Goal: Ask a question: Seek information or help from site administrators or community

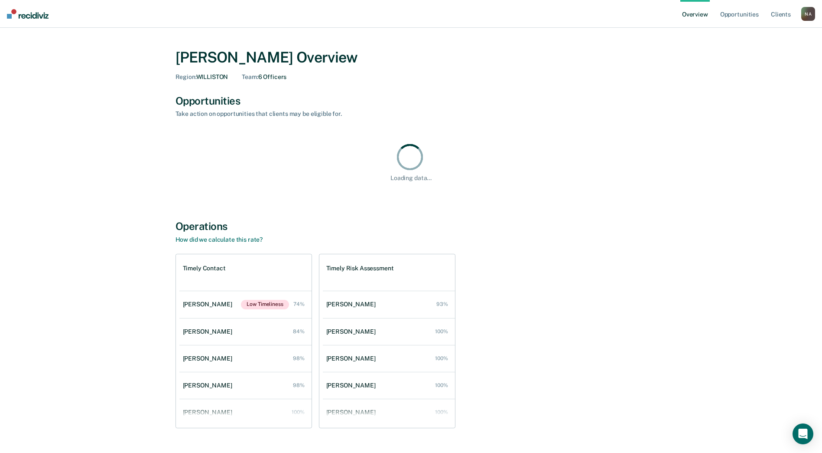
click at [812, 15] on div "N A" at bounding box center [808, 14] width 14 height 14
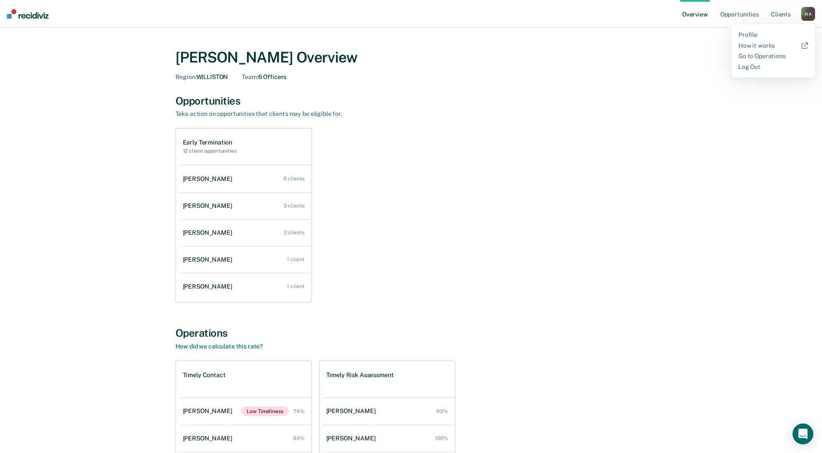
click at [616, 55] on div "[PERSON_NAME] Overview" at bounding box center [412, 58] width 472 height 18
click at [752, 16] on link "Opportunities" at bounding box center [740, 14] width 42 height 28
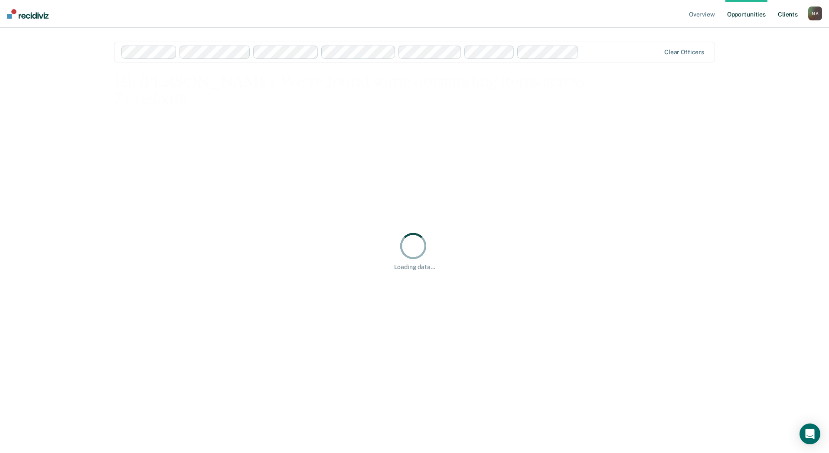
click at [782, 14] on link "Client s" at bounding box center [787, 14] width 23 height 28
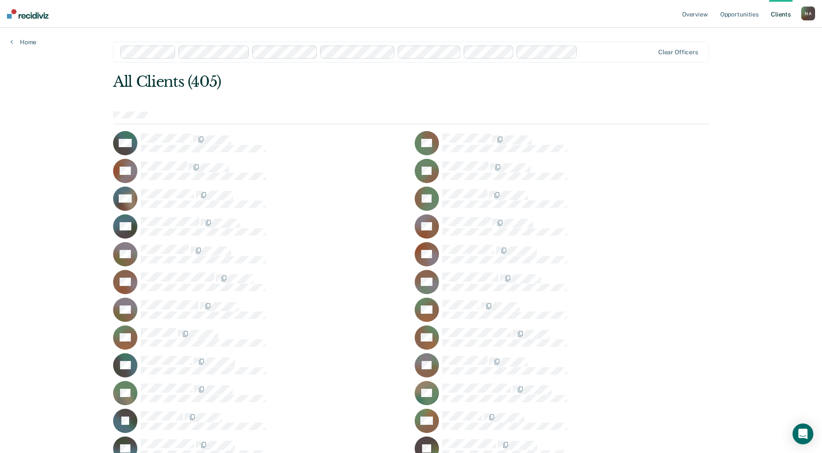
click at [812, 16] on div "N A" at bounding box center [808, 14] width 14 height 14
click at [702, 18] on link "Overview" at bounding box center [695, 14] width 29 height 28
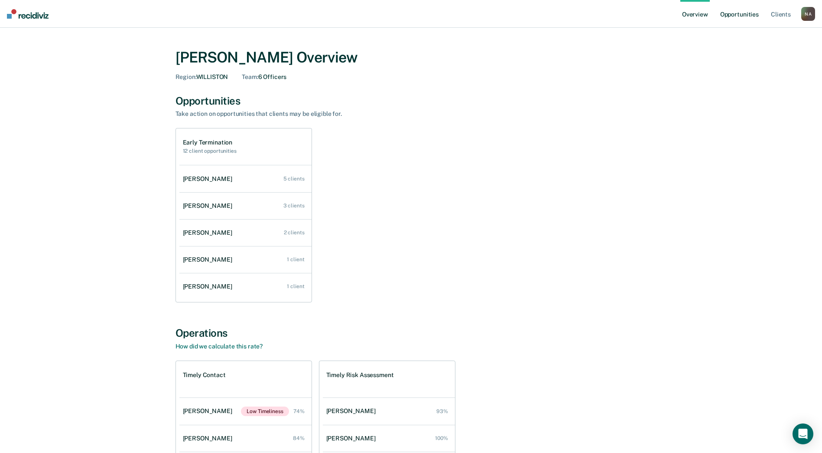
click at [733, 16] on link "Opportunities" at bounding box center [740, 14] width 42 height 28
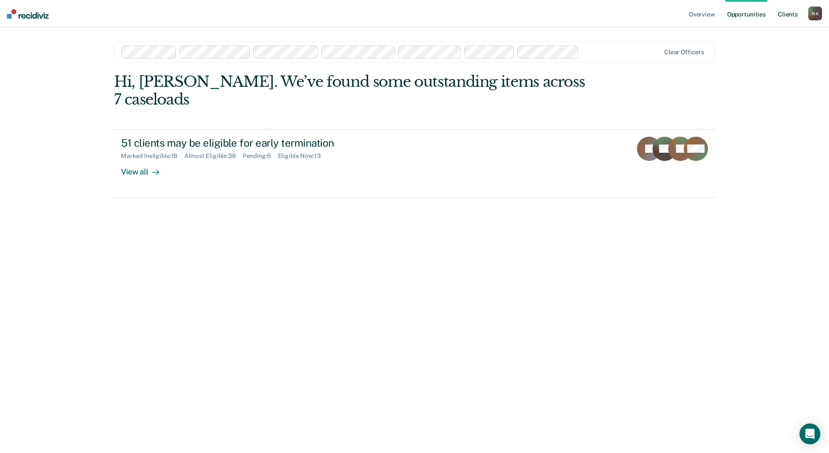
click at [783, 14] on link "Client s" at bounding box center [787, 14] width 23 height 28
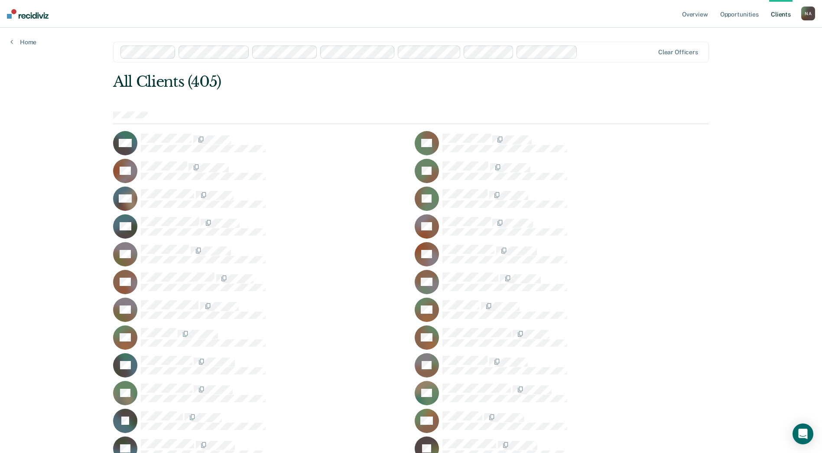
click at [808, 16] on div "N A" at bounding box center [808, 14] width 14 height 14
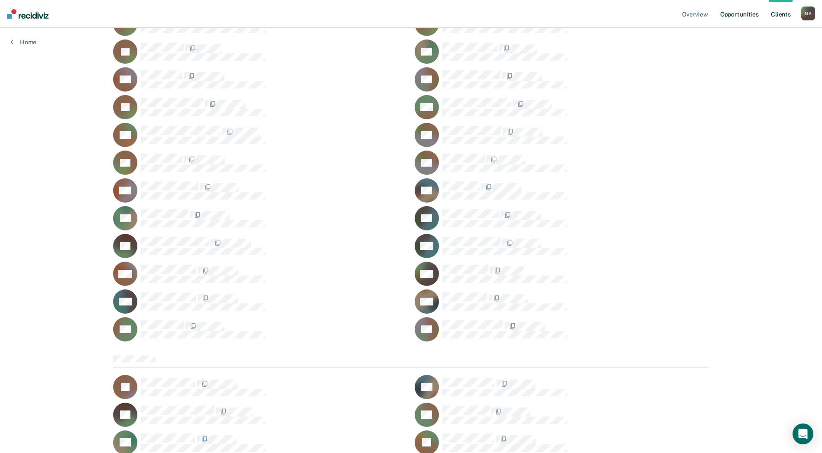
scroll to position [3848, 0]
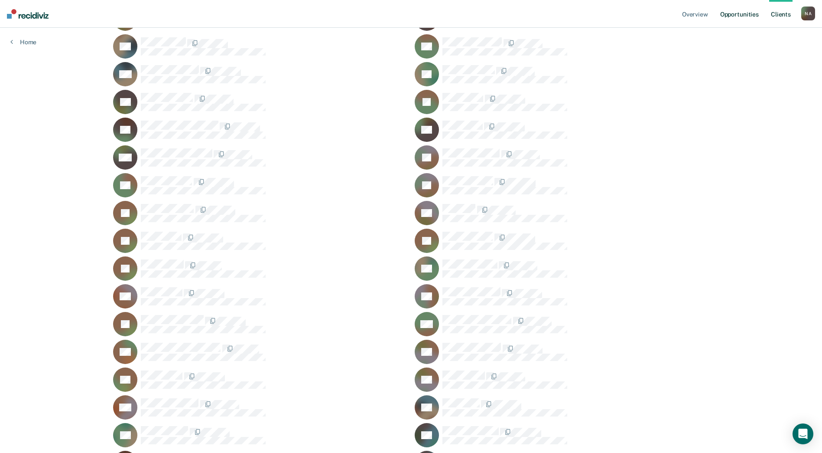
click at [746, 11] on link "Opportunities" at bounding box center [740, 14] width 42 height 28
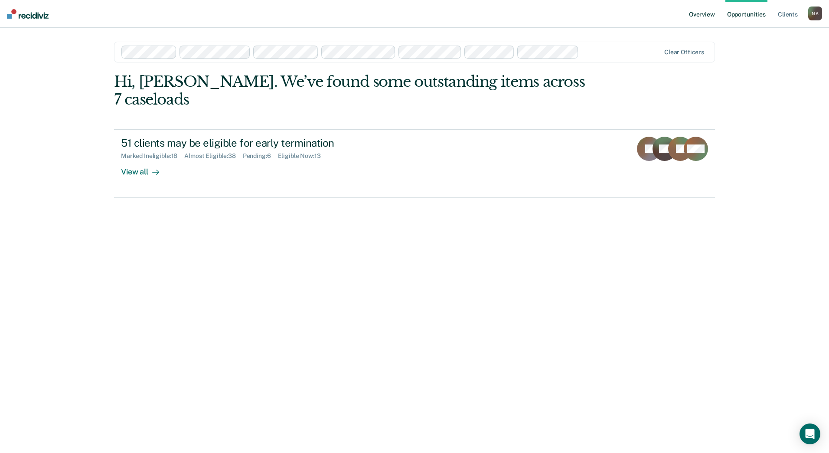
click at [699, 17] on link "Overview" at bounding box center [701, 14] width 29 height 28
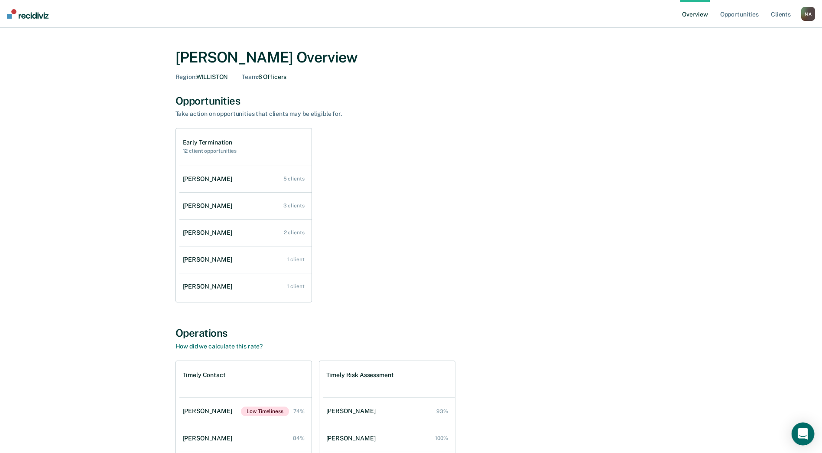
click at [801, 435] on icon "Open Intercom Messenger" at bounding box center [803, 433] width 11 height 11
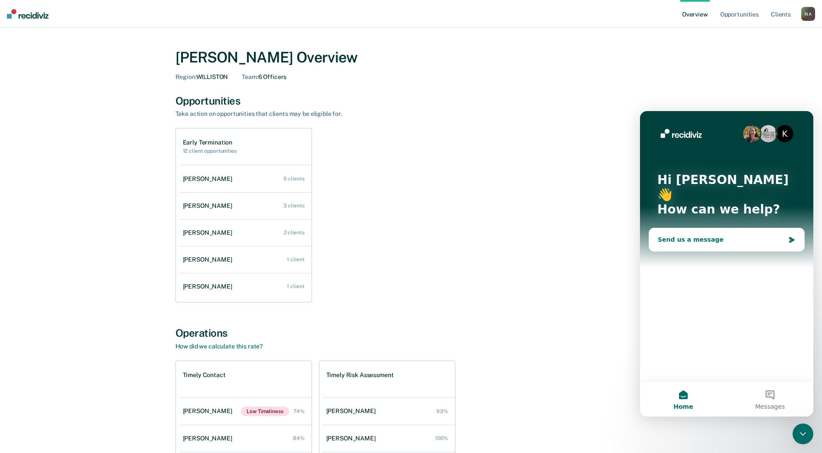
click at [702, 231] on div "Send us a message" at bounding box center [726, 239] width 155 height 23
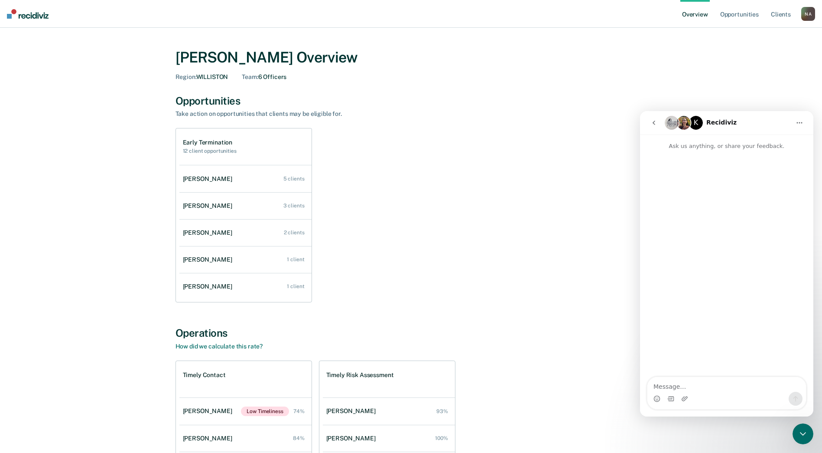
drag, startPoint x: 669, startPoint y: 386, endPoint x: 1273, endPoint y: 479, distance: 610.6
click at [669, 386] on textarea "Message…" at bounding box center [727, 384] width 159 height 15
click at [517, 258] on div "Early Termination 12 client opportunities [PERSON_NAME] 5 clients [PERSON_NAME]…" at bounding box center [412, 215] width 472 height 174
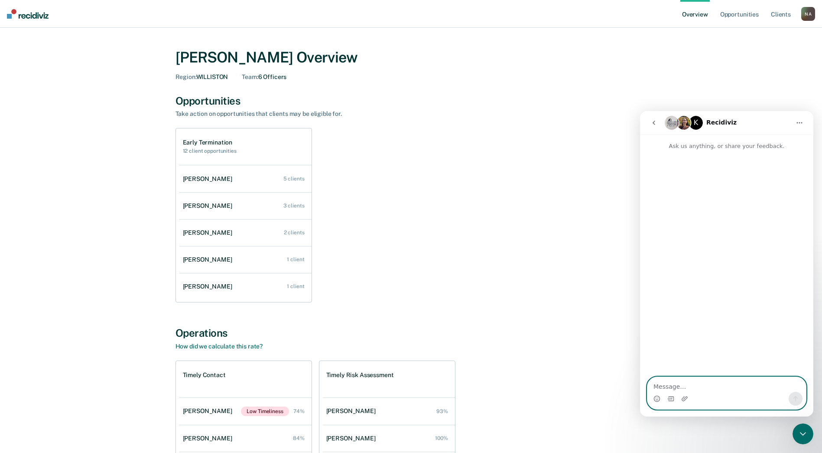
click at [691, 386] on textarea "Message…" at bounding box center [727, 384] width 159 height 15
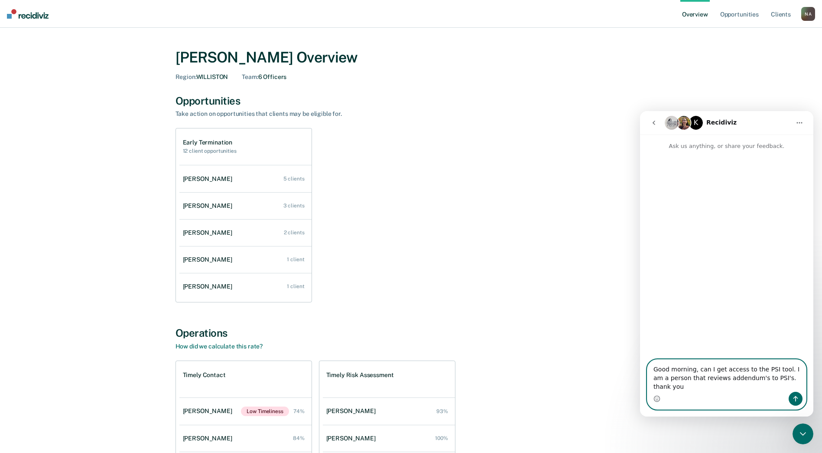
type textarea "Good morning, can I get access to the PSI tool. I am a person that reviews adde…"
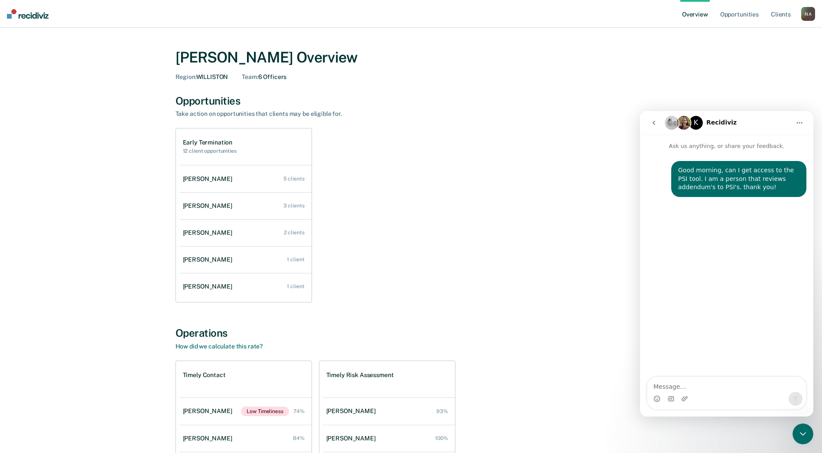
click at [493, 290] on div "Early Termination 12 client opportunities [PERSON_NAME] 5 clients [PERSON_NAME]…" at bounding box center [412, 215] width 472 height 174
